Goal: Transaction & Acquisition: Purchase product/service

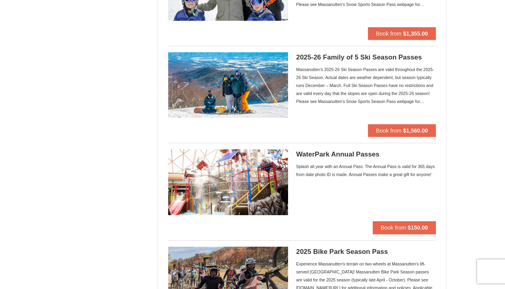
scroll to position [523, 0]
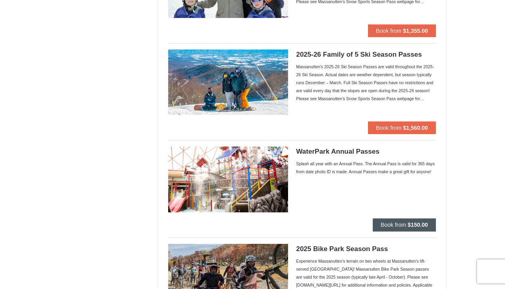
click at [398, 226] on span "Book from" at bounding box center [394, 225] width 26 height 6
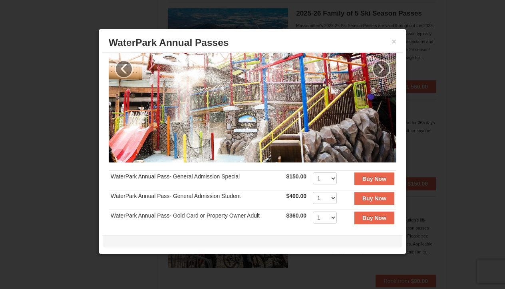
scroll to position [55, 0]
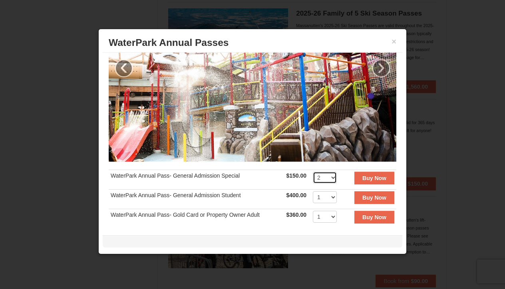
select select "3"
click at [367, 179] on strong "Buy Now" at bounding box center [374, 178] width 24 height 6
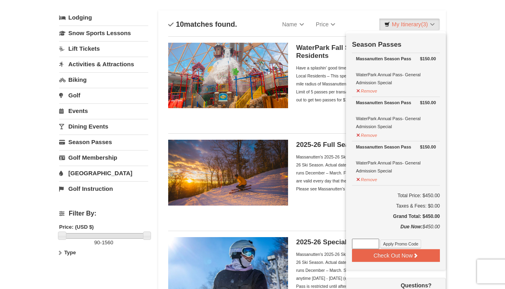
scroll to position [44, 0]
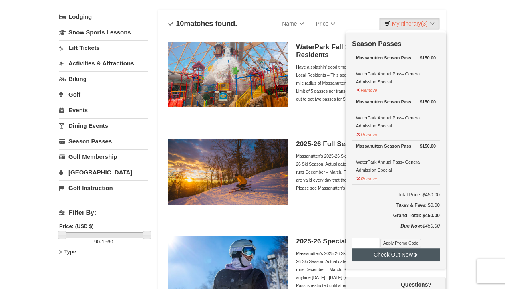
click at [396, 256] on button "Check Out Now" at bounding box center [396, 255] width 88 height 13
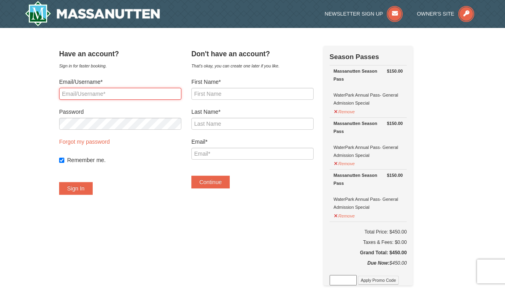
type input "[EMAIL_ADDRESS][DOMAIN_NAME]"
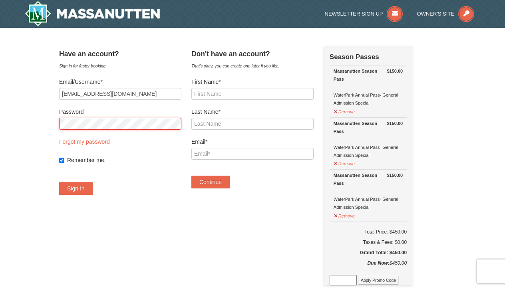
click at [86, 189] on button "Sign In" at bounding box center [76, 188] width 34 height 13
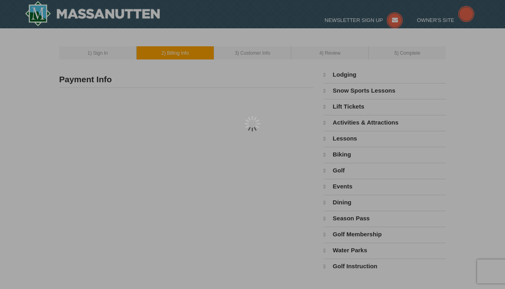
select select "9"
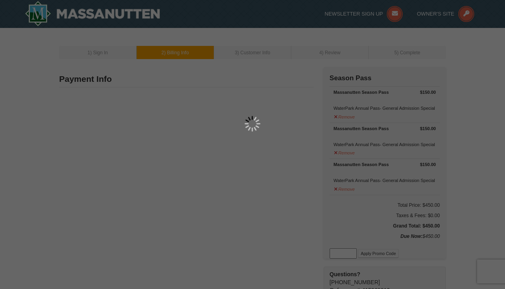
type input "221 Kensington Dr"
type input "Elkton"
type input "22827"
type input "540"
type input "421"
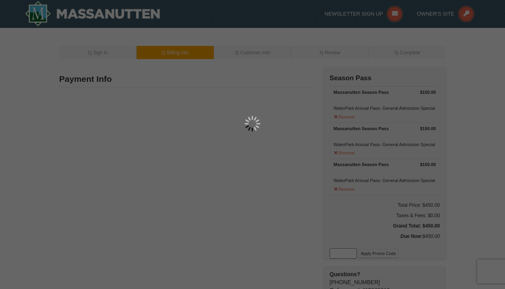
type input "5960"
type input "sadurand@hotmail.com"
select select "VA"
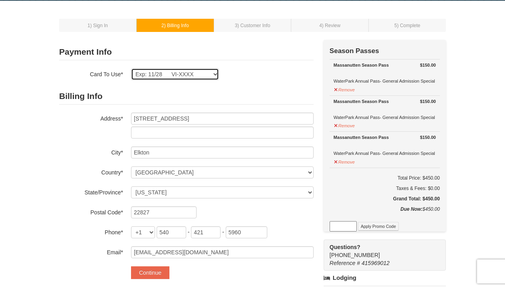
scroll to position [30, 0]
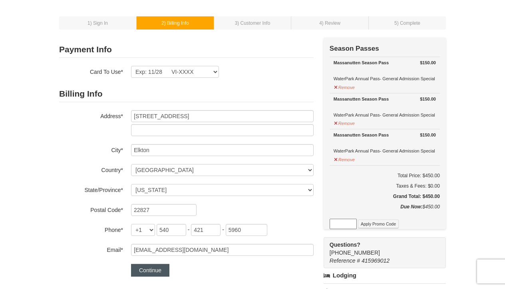
click at [152, 271] on button "Continue" at bounding box center [150, 270] width 38 height 13
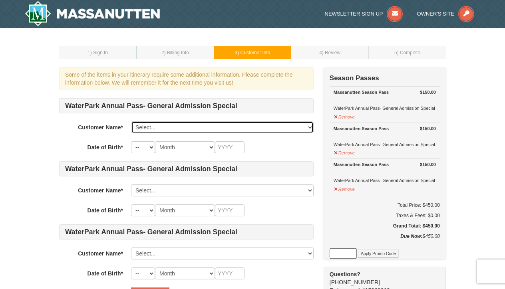
select select "11747817"
select select "29"
select select "12"
type input "1974"
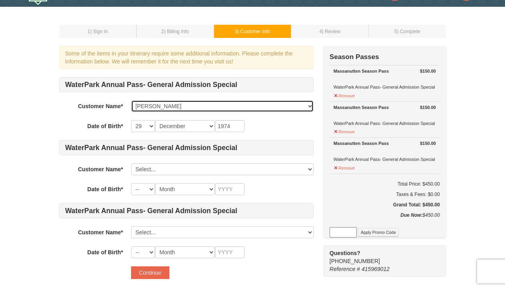
scroll to position [30, 0]
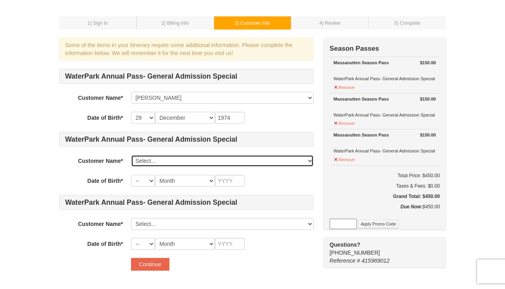
select select "11755584"
select select "02"
select select "11"
type input "2011"
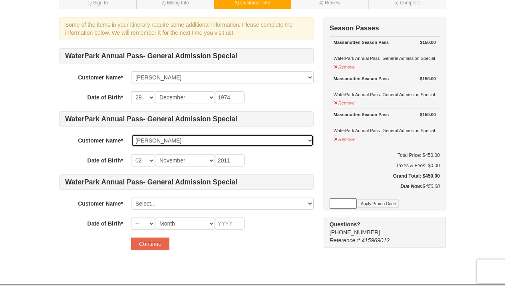
scroll to position [59, 0]
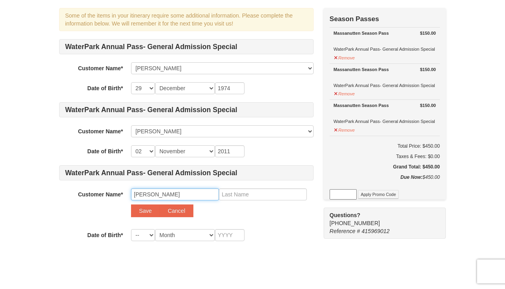
type input "Edward"
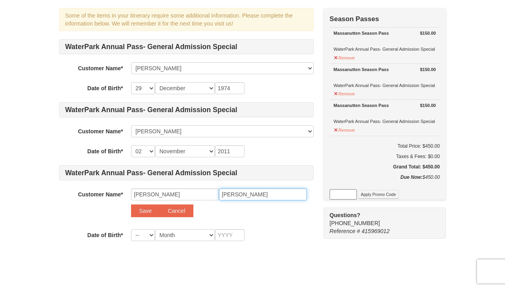
type input "Watson"
select select "12"
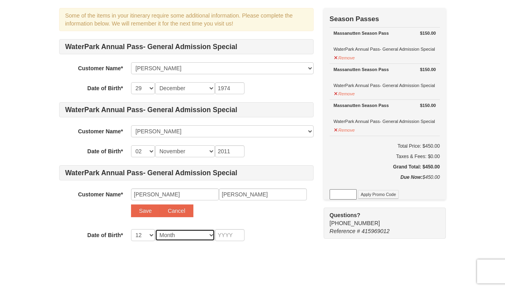
select select "04"
click at [234, 237] on input "text" at bounding box center [230, 235] width 30 height 12
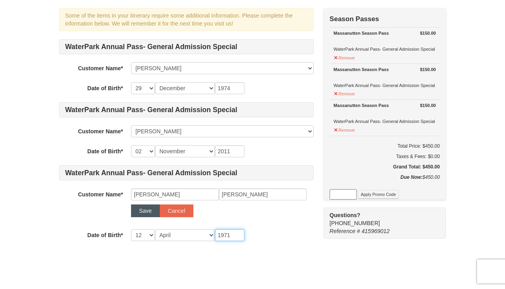
type input "1971"
click at [141, 211] on button "Save" at bounding box center [145, 211] width 29 height 13
select select
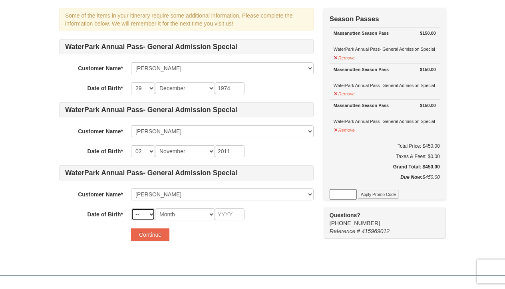
select select "12"
select select "04"
click at [229, 217] on input "text" at bounding box center [230, 215] width 30 height 12
type input "1971"
click at [161, 233] on button "Continue" at bounding box center [150, 235] width 38 height 13
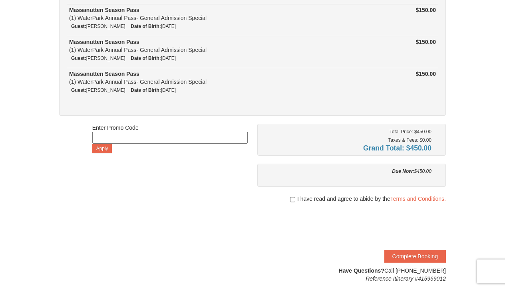
scroll to position [93, 0]
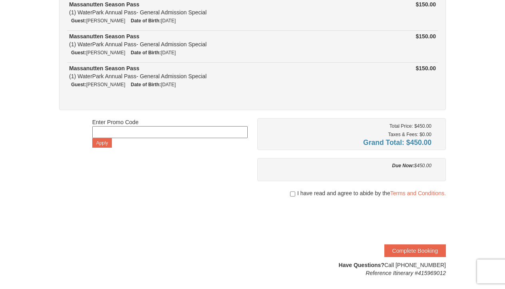
click at [292, 194] on input "checkbox" at bounding box center [292, 194] width 5 height 6
checkbox input "true"
click at [402, 251] on button "Complete Booking" at bounding box center [415, 251] width 62 height 13
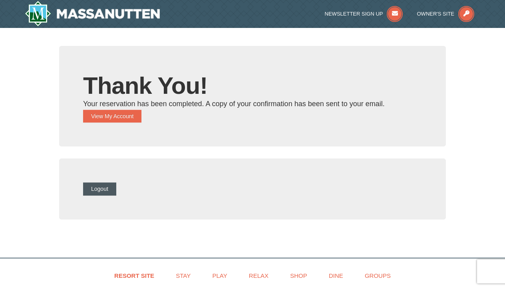
click at [103, 193] on button "Logout" at bounding box center [99, 189] width 33 height 13
